Goal: Task Accomplishment & Management: Complete application form

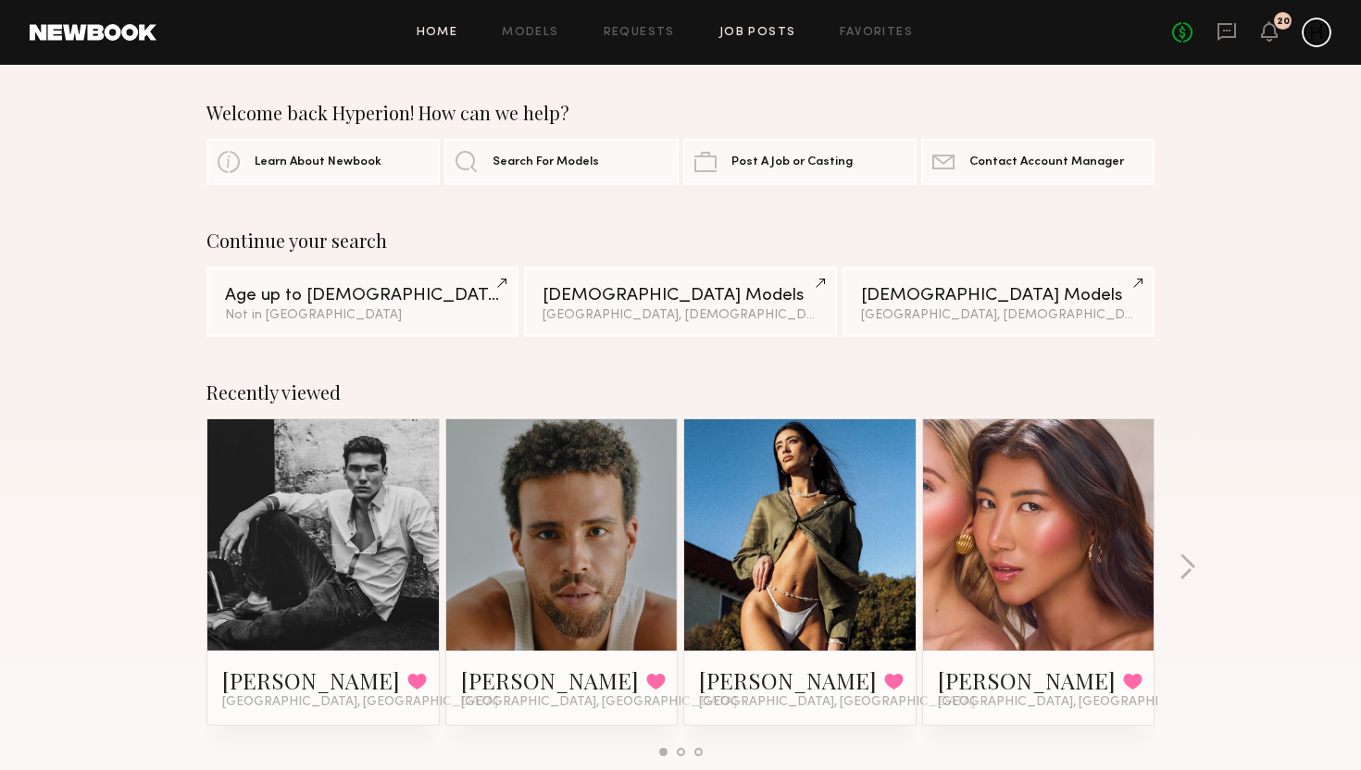
click at [774, 32] on link "Job Posts" at bounding box center [757, 33] width 77 height 12
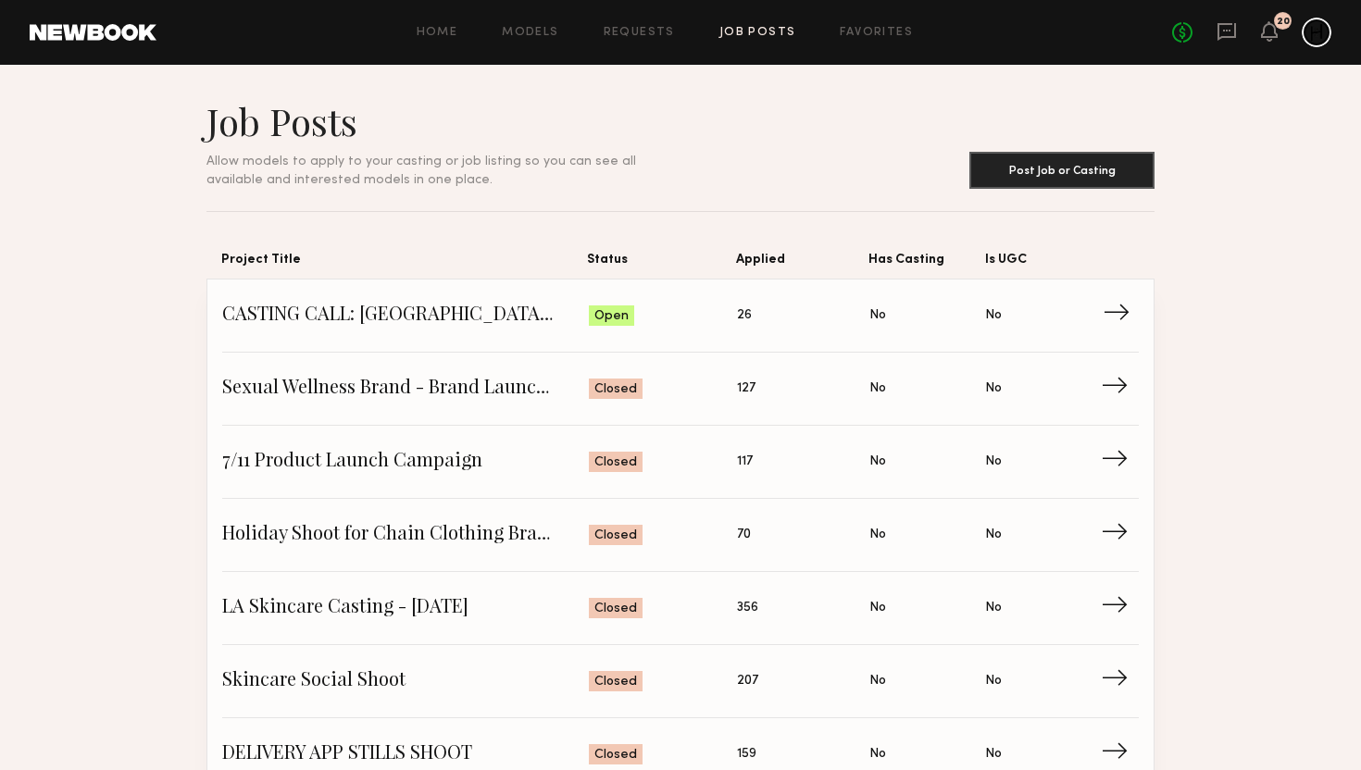
click at [407, 305] on span "CASTING CALL: [GEOGRAPHIC_DATA] LOCAL TALENT - REAL FAMILIES" at bounding box center [405, 316] width 367 height 28
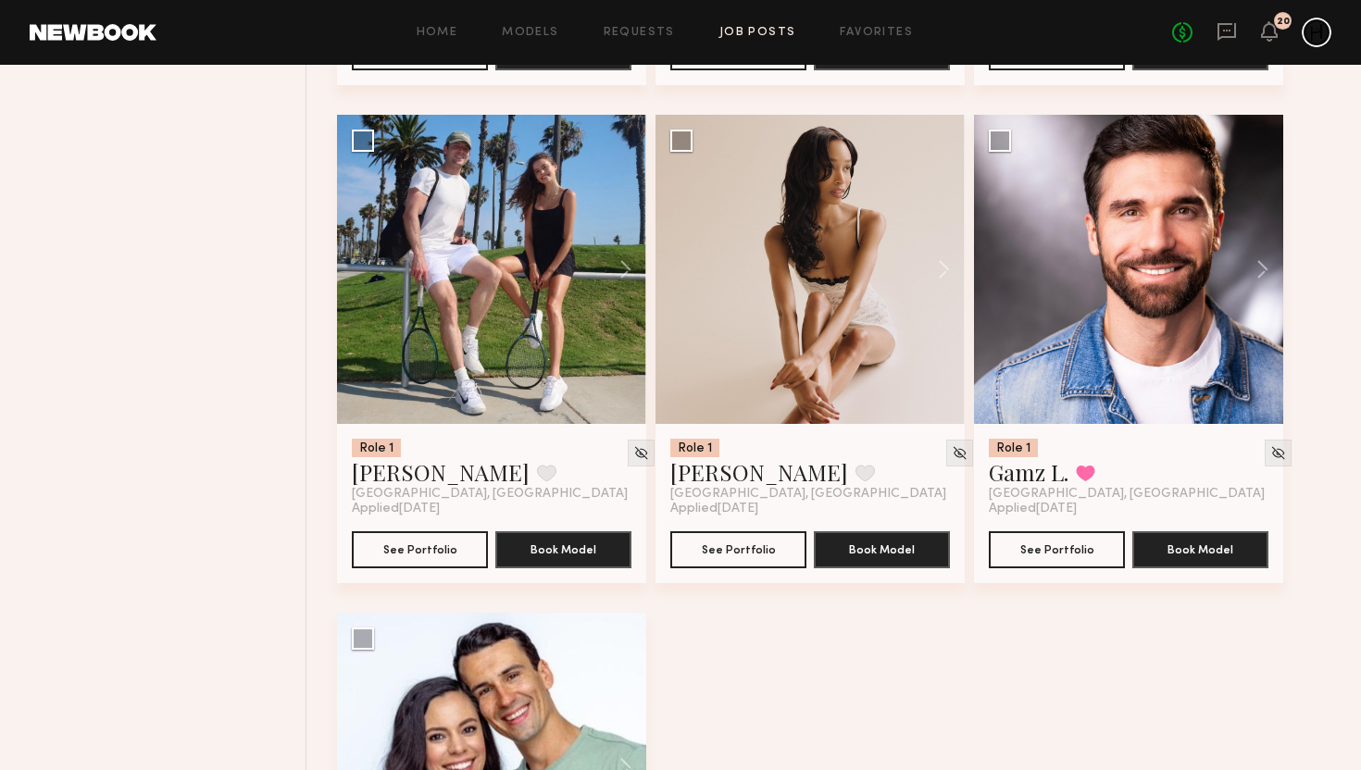
scroll to position [2035, 0]
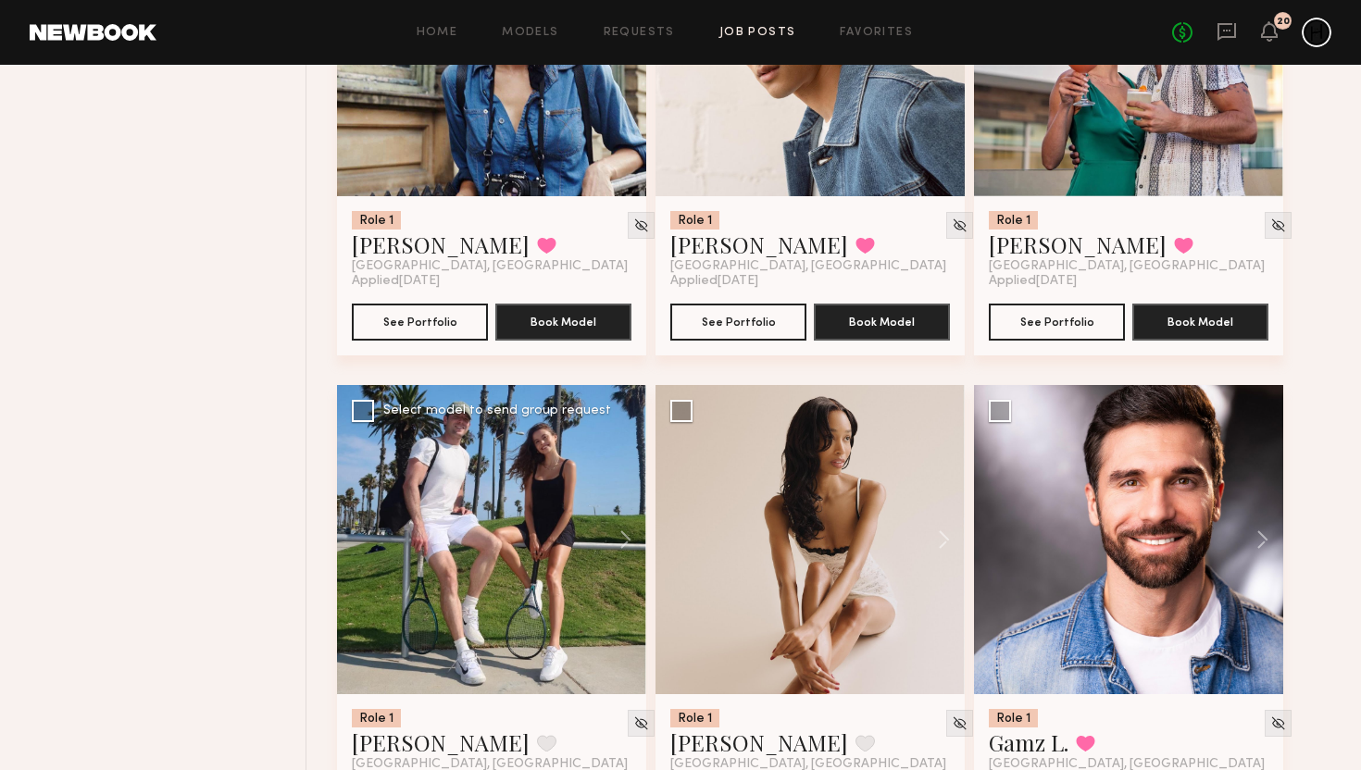
click at [536, 459] on div at bounding box center [491, 539] width 309 height 309
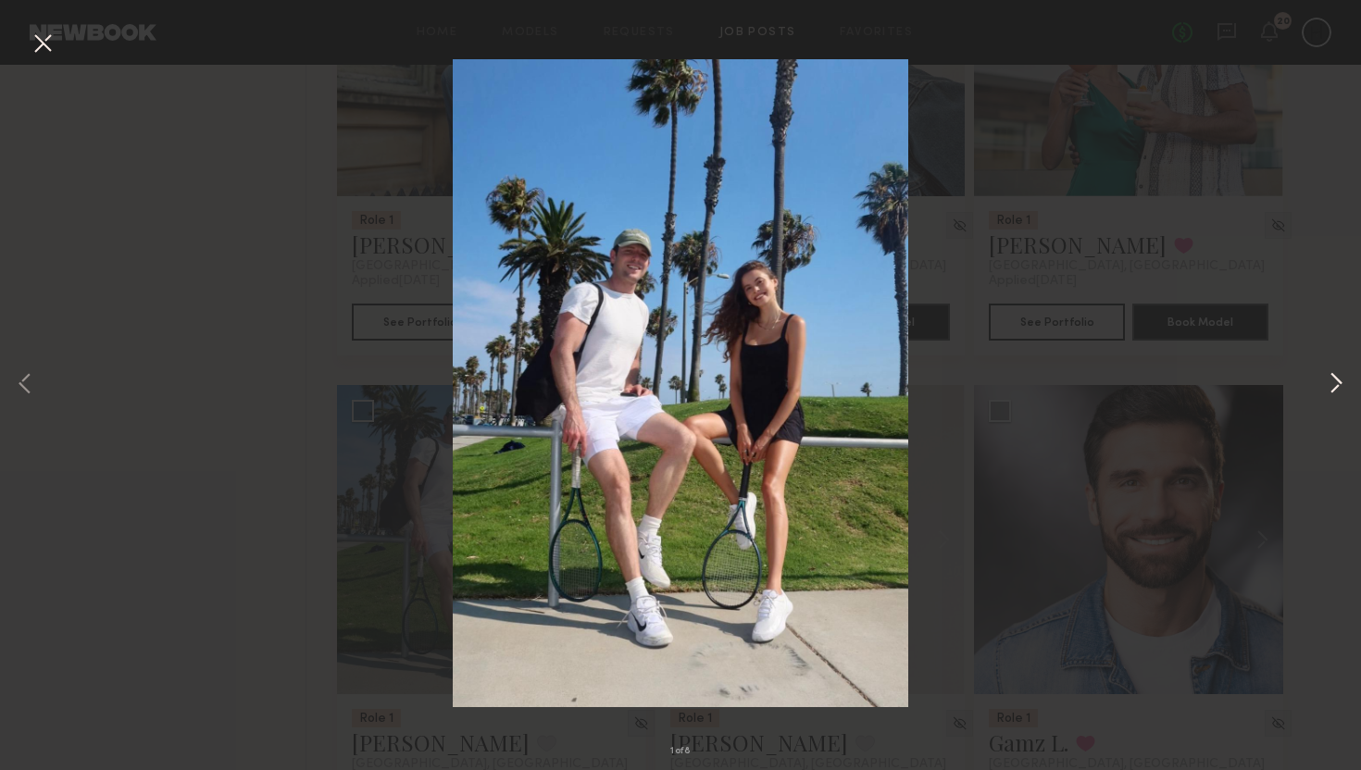
click at [1337, 377] on button at bounding box center [1336, 385] width 22 height 617
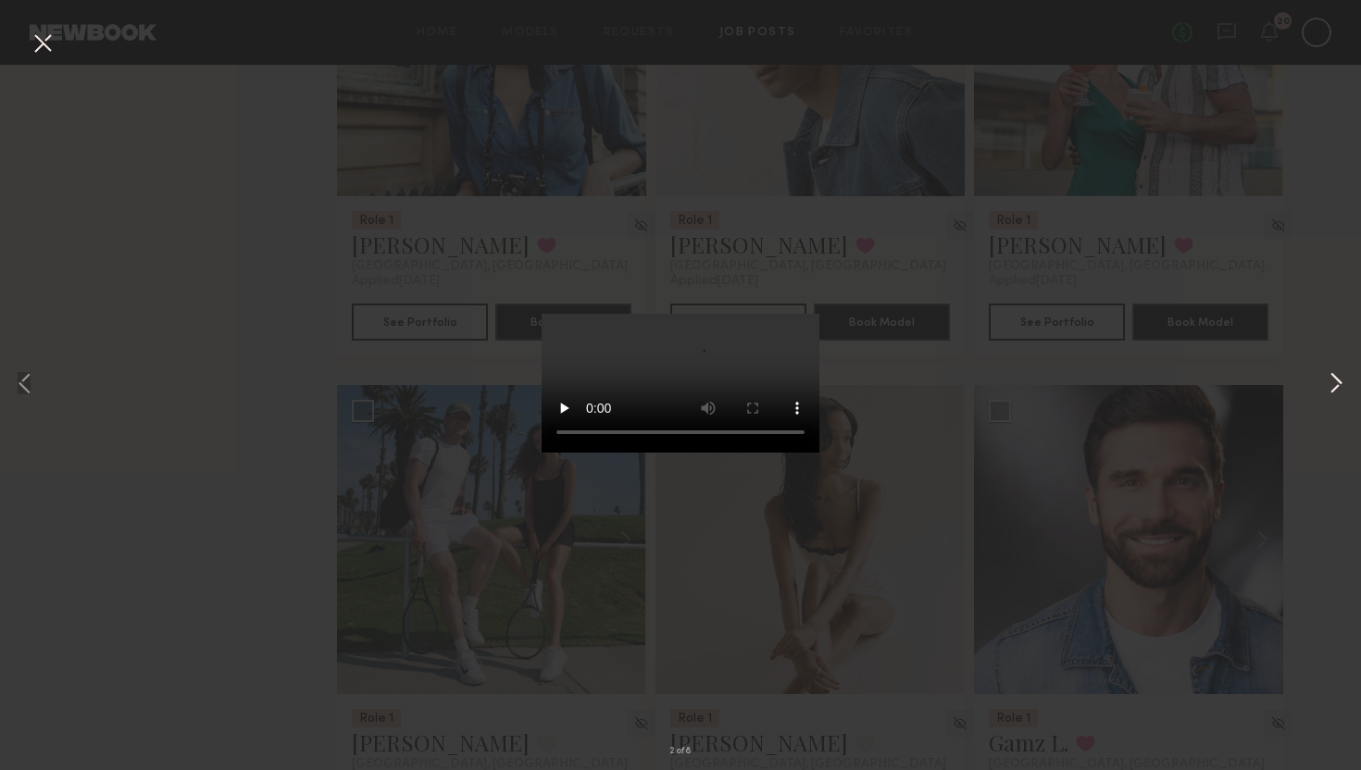
click at [1340, 384] on button at bounding box center [1336, 385] width 22 height 617
click at [1339, 404] on button at bounding box center [1336, 385] width 22 height 617
click at [52, 28] on button at bounding box center [43, 44] width 30 height 33
